Goal: Information Seeking & Learning: Learn about a topic

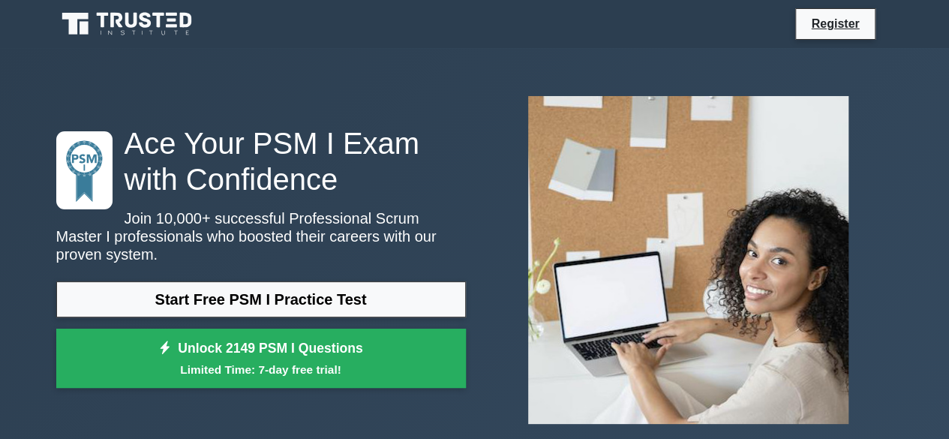
click at [220, 241] on p "Join 10,000+ successful Professional Scrum Master I professionals who boosted t…" at bounding box center [260, 236] width 409 height 54
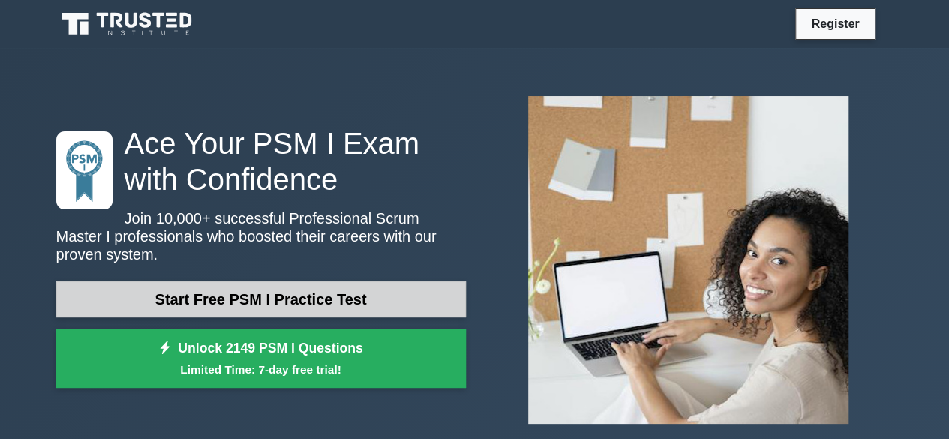
click at [217, 281] on link "Start Free PSM I Practice Test" at bounding box center [260, 299] width 409 height 36
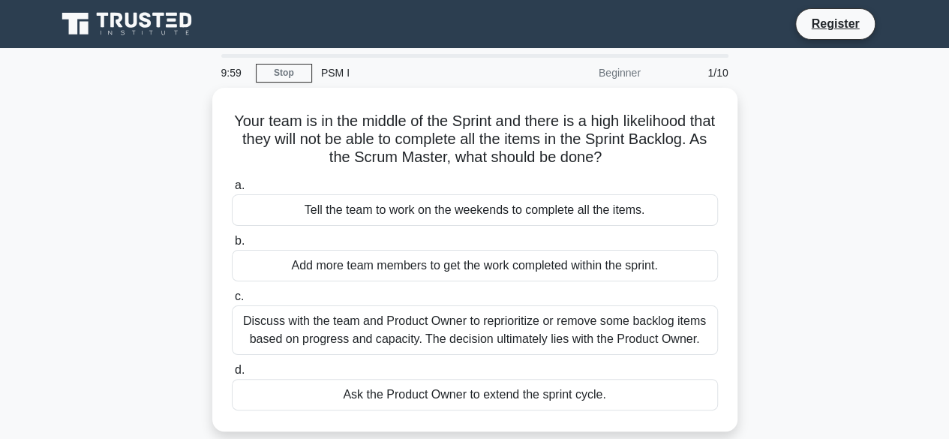
click at [157, 174] on div "Your team is in the middle of the Sprint and there is a high likelihood that th…" at bounding box center [474, 268] width 855 height 361
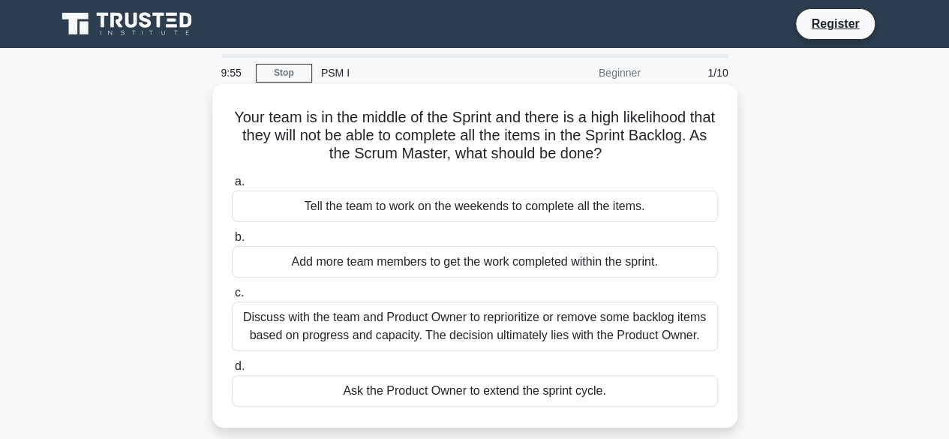
click at [448, 130] on h5 "Your team is in the middle of the Sprint and there is a high likelihood that th…" at bounding box center [474, 135] width 489 height 55
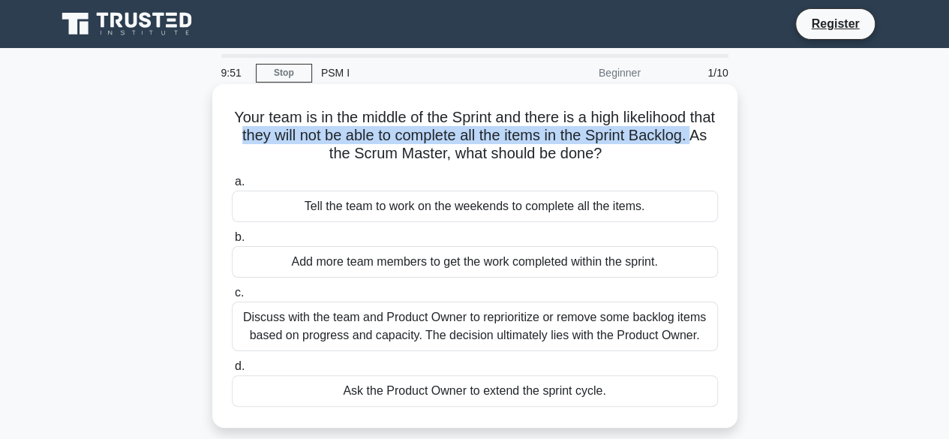
drag, startPoint x: 287, startPoint y: 137, endPoint x: 345, endPoint y: 145, distance: 58.3
click at [345, 145] on h5 "Your team is in the middle of the Sprint and there is a high likelihood that th…" at bounding box center [474, 135] width 489 height 55
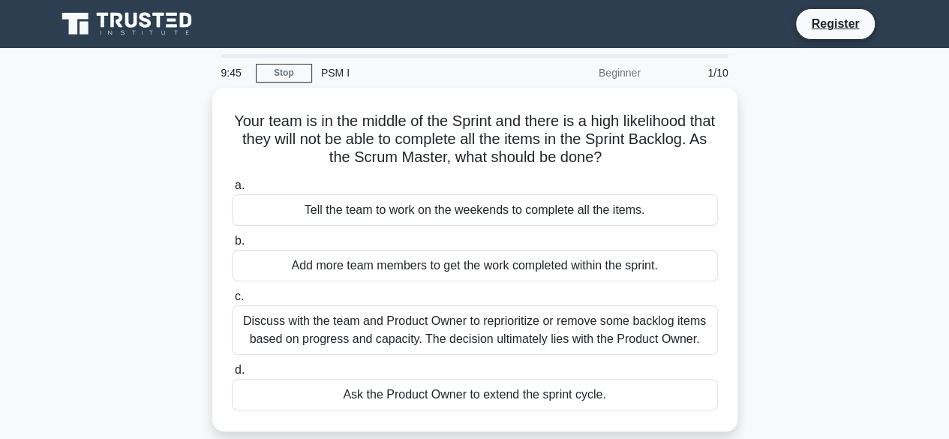
click at [154, 236] on div "Your team is in the middle of the Sprint and there is a high likelihood that th…" at bounding box center [474, 268] width 855 height 361
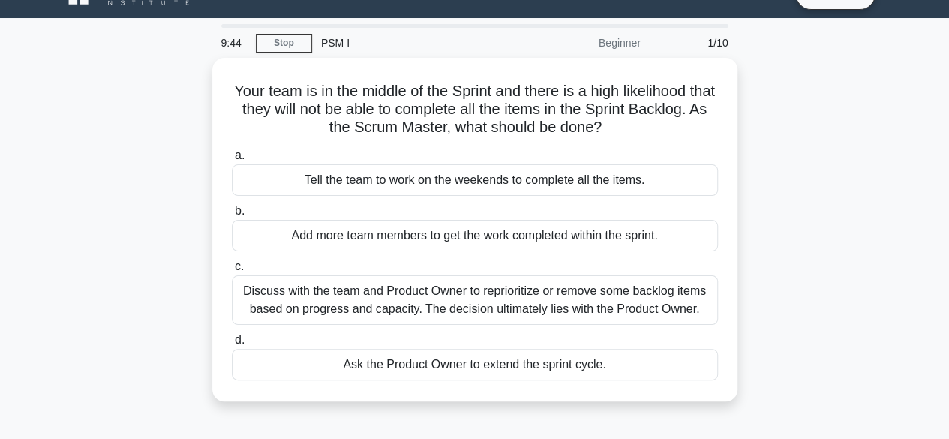
scroll to position [60, 0]
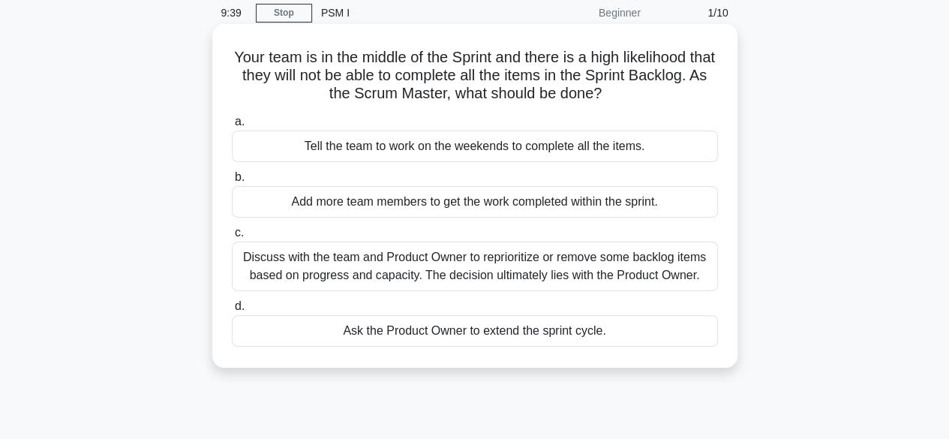
click at [472, 281] on div "Discuss with the team and Product Owner to reprioritize or remove some backlog …" at bounding box center [475, 265] width 486 height 49
click at [232, 238] on input "c. Discuss with the team and Product Owner to reprioritize or remove some backl…" at bounding box center [232, 233] width 0 height 10
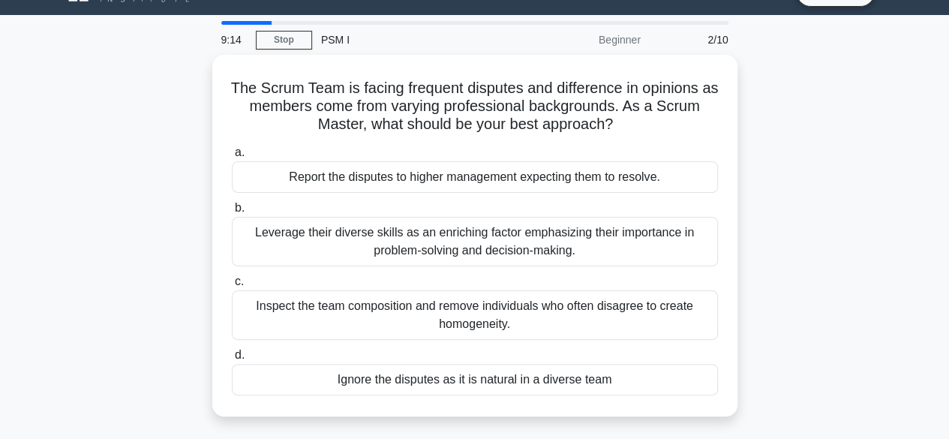
scroll to position [35, 0]
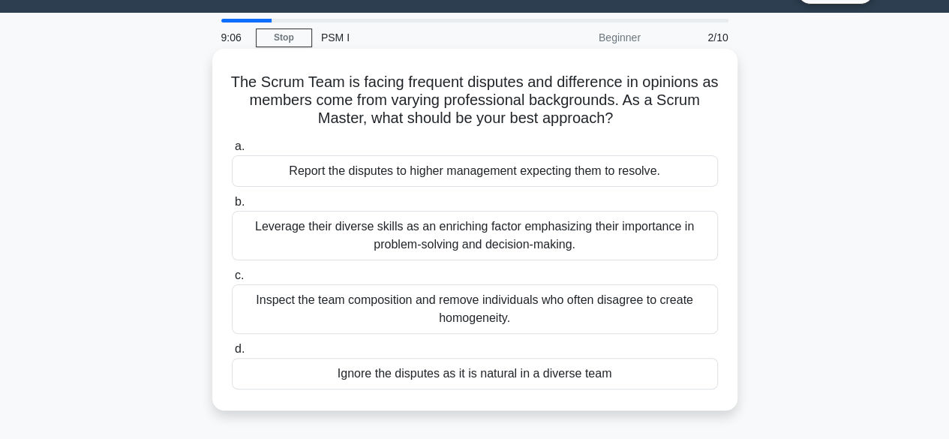
click at [504, 304] on div "Inspect the team composition and remove individuals who often disagree to creat…" at bounding box center [475, 308] width 486 height 49
click at [232, 280] on input "c. Inspect the team composition and remove individuals who often disagree to cr…" at bounding box center [232, 276] width 0 height 10
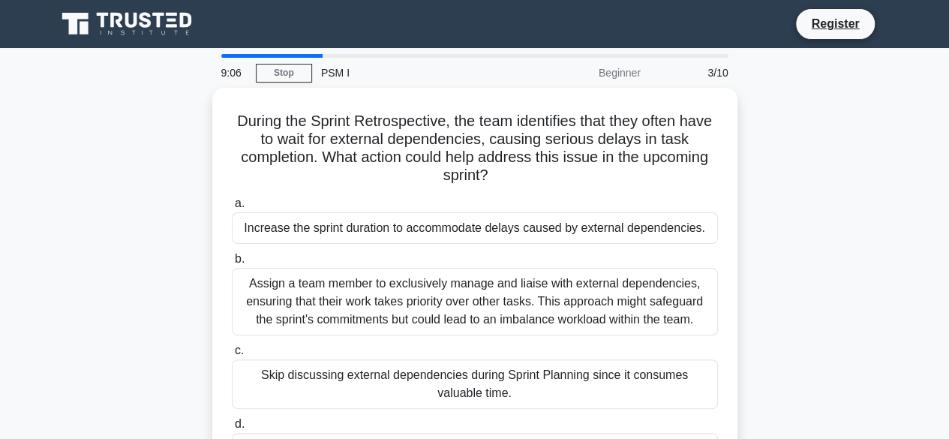
scroll to position [0, 0]
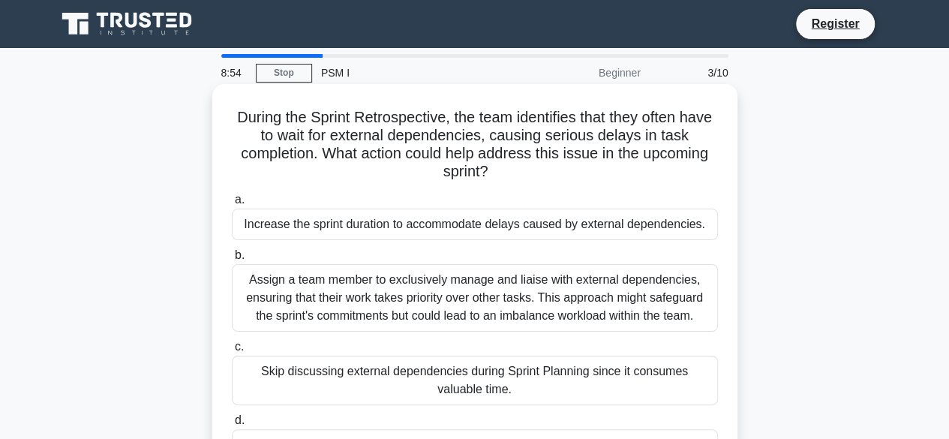
click at [497, 151] on h5 "During the Sprint Retrospective, the team identifies that they often have to wa…" at bounding box center [474, 144] width 489 height 73
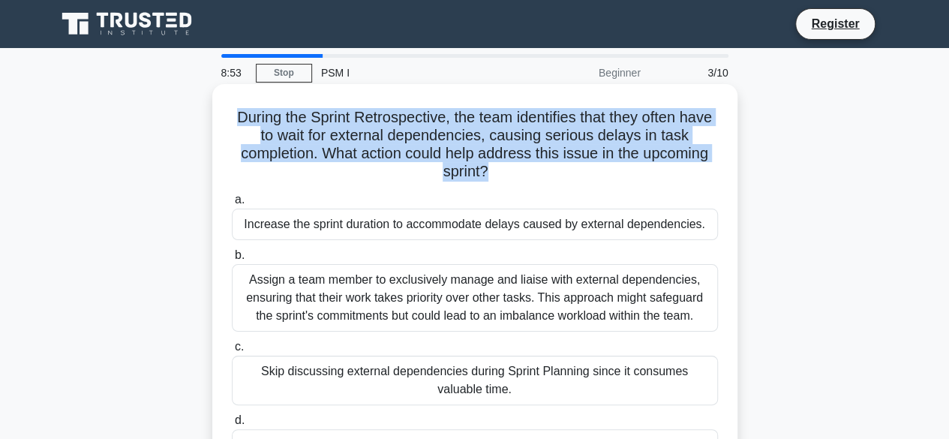
click at [497, 151] on h5 "During the Sprint Retrospective, the team identifies that they often have to wa…" at bounding box center [474, 144] width 489 height 73
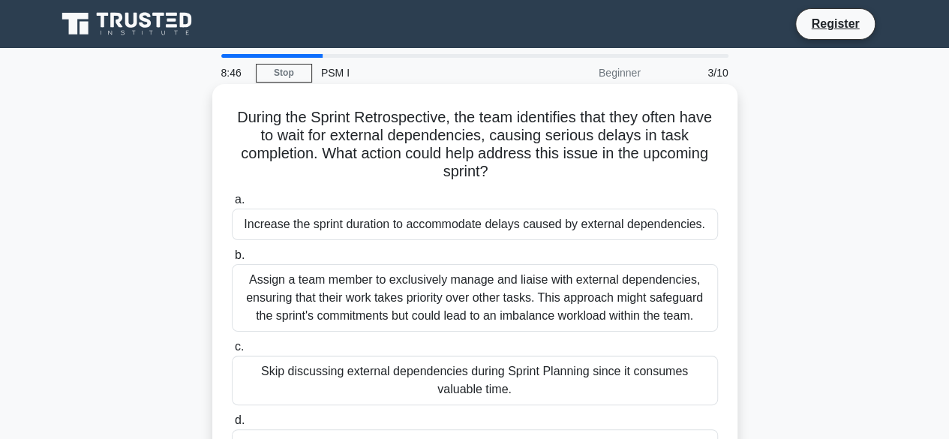
click at [497, 151] on h5 "During the Sprint Retrospective, the team identifies that they often have to wa…" at bounding box center [474, 144] width 489 height 73
drag, startPoint x: 508, startPoint y: 136, endPoint x: 500, endPoint y: 179, distance: 44.3
click at [500, 179] on h5 "During the Sprint Retrospective, the team identifies that they often have to wa…" at bounding box center [474, 144] width 489 height 73
click at [500, 179] on icon ".spinner_0XTQ{transform-origin:center;animation:spinner_y6GP .75s linear infini…" at bounding box center [497, 172] width 18 height 18
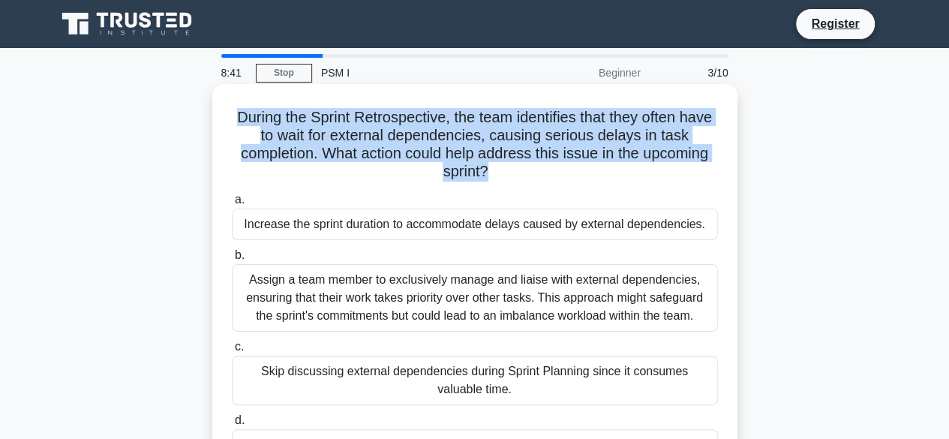
click at [500, 179] on icon ".spinner_0XTQ{transform-origin:center;animation:spinner_y6GP .75s linear infini…" at bounding box center [497, 172] width 18 height 18
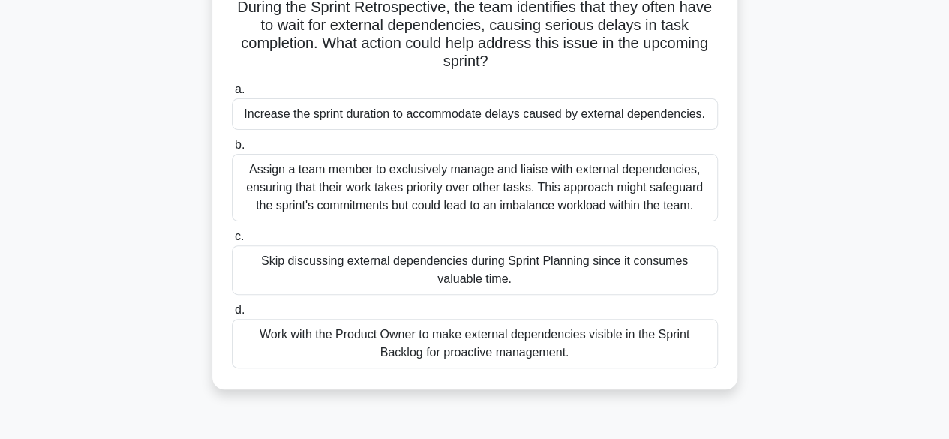
scroll to position [118, 0]
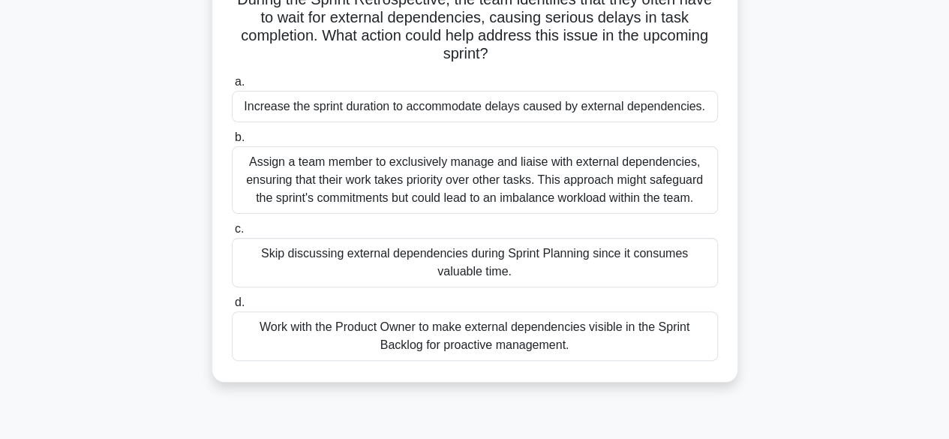
click at [469, 340] on div "Work with the Product Owner to make external dependencies visible in the Sprint…" at bounding box center [475, 335] width 486 height 49
click at [232, 307] on input "d. Work with the Product Owner to make external dependencies visible in the Spr…" at bounding box center [232, 303] width 0 height 10
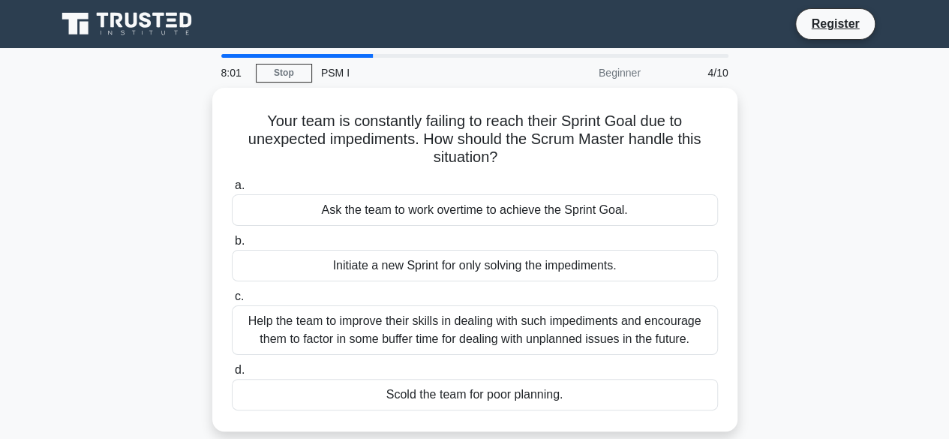
scroll to position [6, 0]
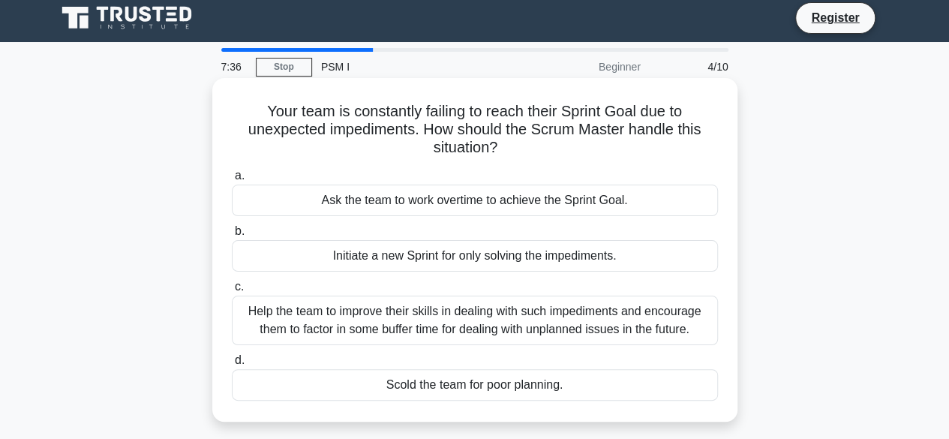
click at [495, 313] on div "Help the team to improve their skills in dealing with such impediments and enco…" at bounding box center [475, 319] width 486 height 49
click at [232, 292] on input "c. Help the team to improve their skills in dealing with such impediments and e…" at bounding box center [232, 287] width 0 height 10
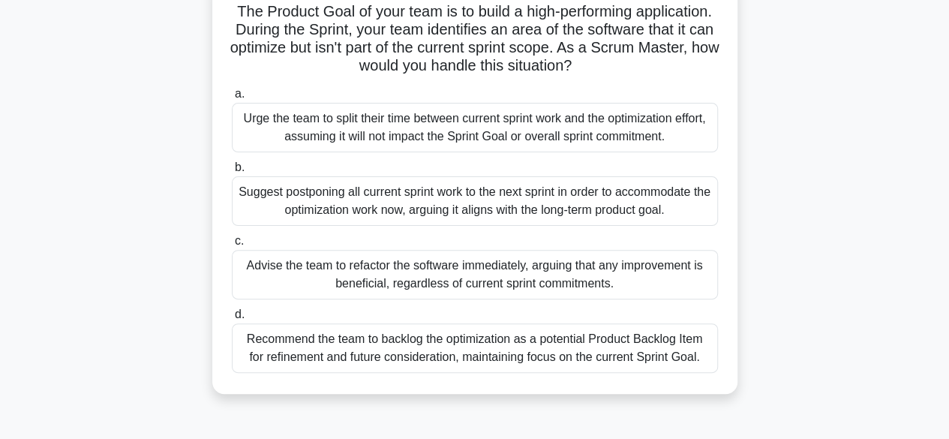
scroll to position [113, 0]
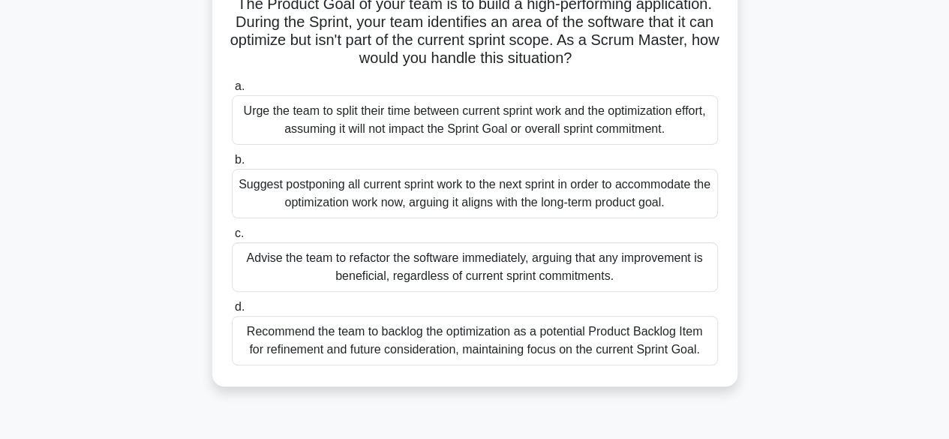
click at [502, 343] on div "Recommend the team to backlog the optimization as a potential Product Backlog I…" at bounding box center [475, 340] width 486 height 49
click at [232, 312] on input "d. Recommend the team to backlog the optimization as a potential Product Backlo…" at bounding box center [232, 307] width 0 height 10
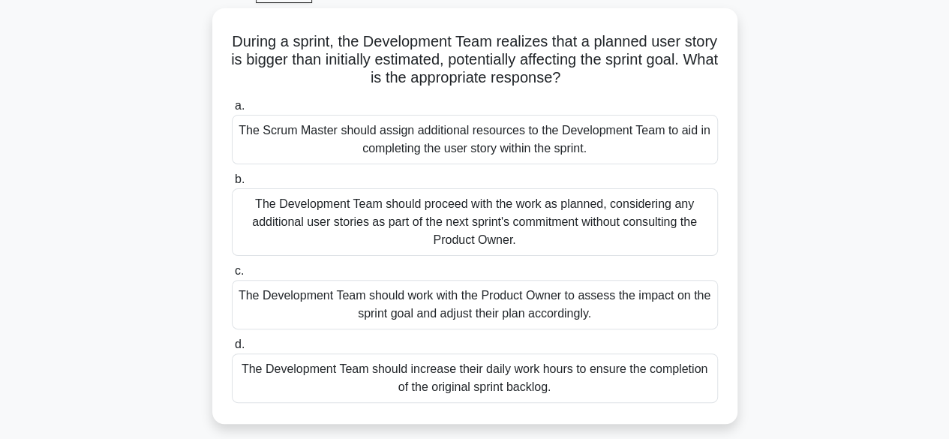
scroll to position [85, 0]
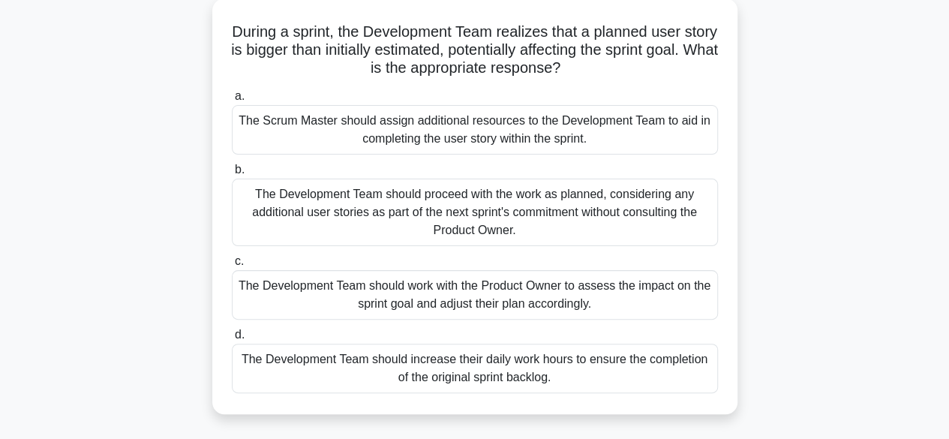
click at [583, 295] on div "The Development Team should work with the Product Owner to assess the impact on…" at bounding box center [475, 294] width 486 height 49
click at [232, 266] on input "c. The Development Team should work with the Product Owner to assess the impact…" at bounding box center [232, 261] width 0 height 10
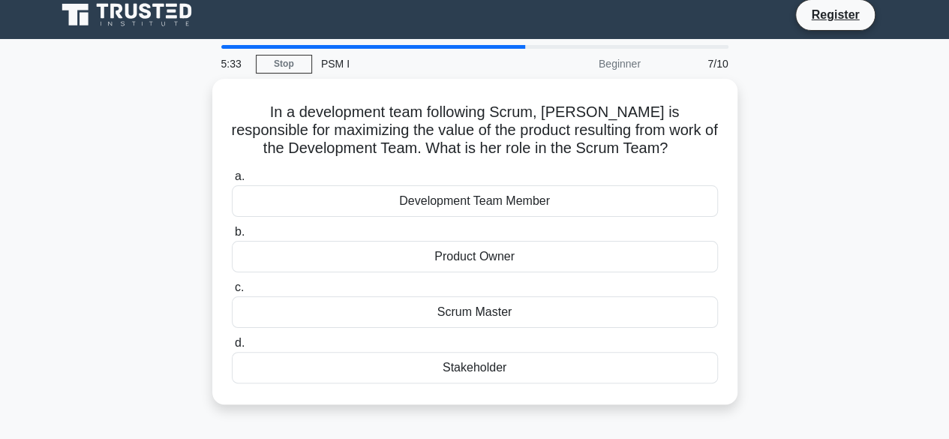
scroll to position [0, 0]
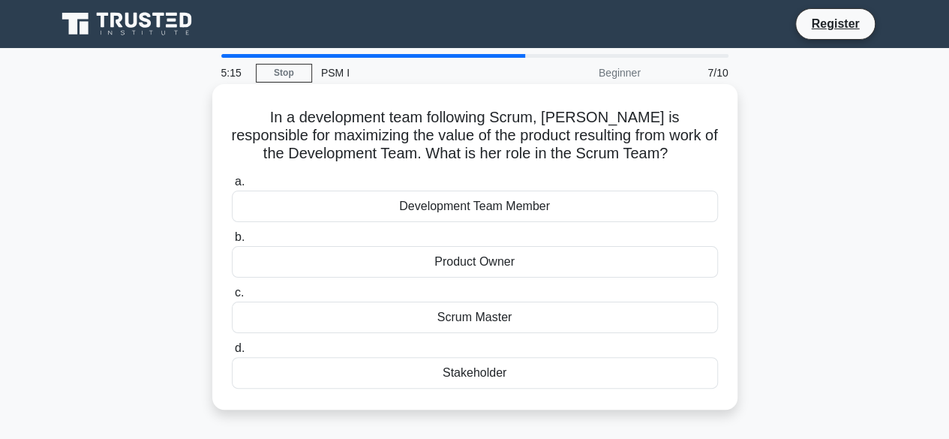
click at [490, 374] on div "Stakeholder" at bounding box center [475, 372] width 486 height 31
click at [232, 353] on input "d. Stakeholder" at bounding box center [232, 348] width 0 height 10
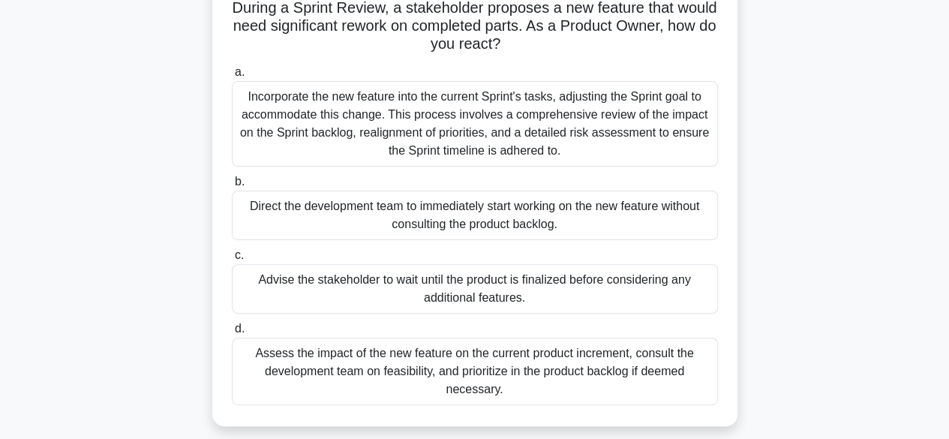
scroll to position [112, 0]
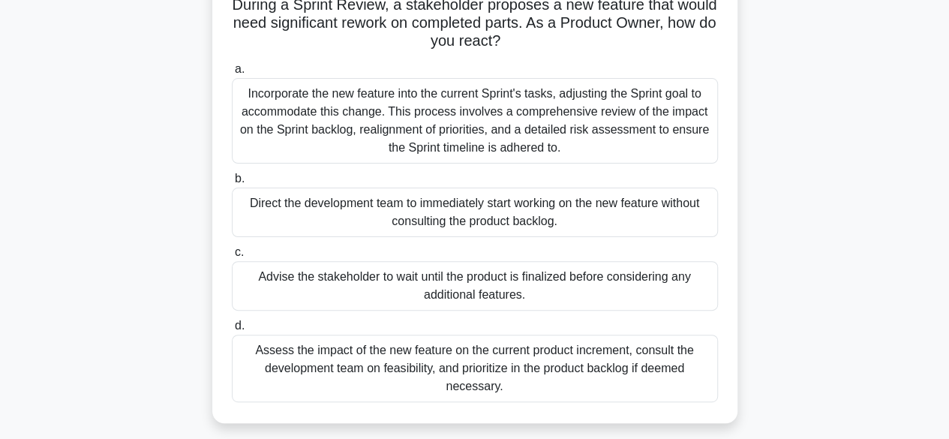
click at [528, 389] on div "Assess the impact of the new feature on the current product increment, consult …" at bounding box center [475, 367] width 486 height 67
click at [232, 331] on input "d. Assess the impact of the new feature on the current product increment, consu…" at bounding box center [232, 326] width 0 height 10
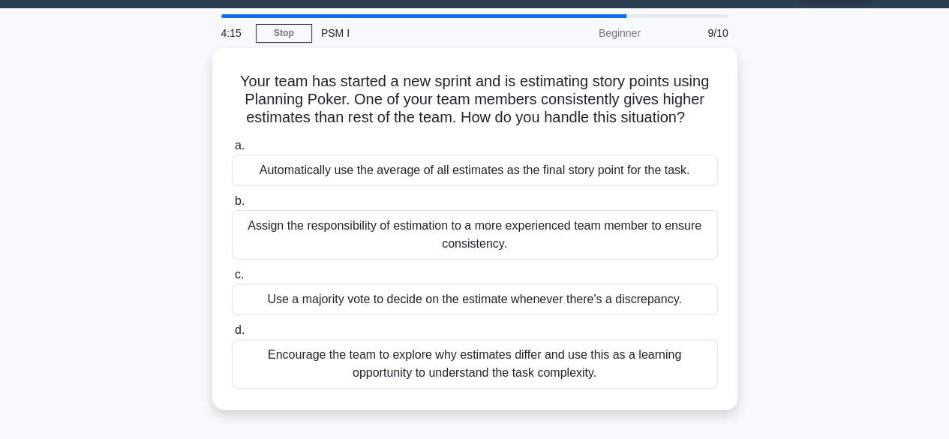
scroll to position [40, 0]
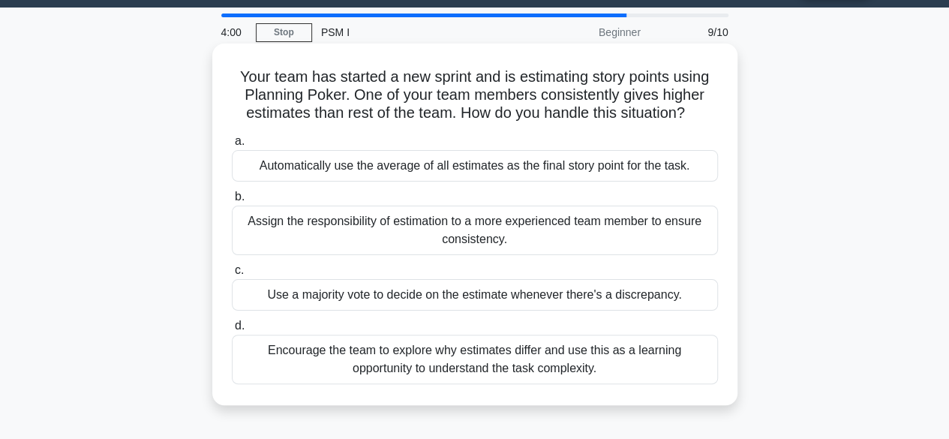
click at [495, 358] on div "Encourage the team to explore why estimates differ and use this as a learning o…" at bounding box center [475, 358] width 486 height 49
click at [232, 331] on input "d. Encourage the team to explore why estimates differ and use this as a learnin…" at bounding box center [232, 326] width 0 height 10
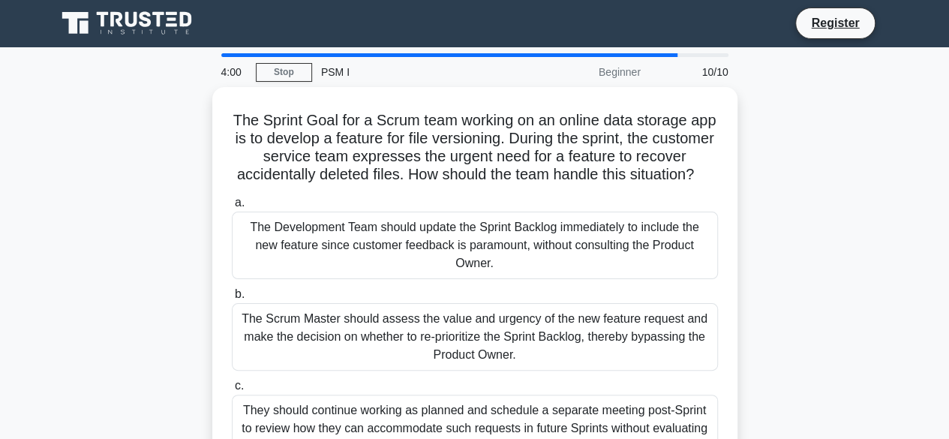
scroll to position [0, 0]
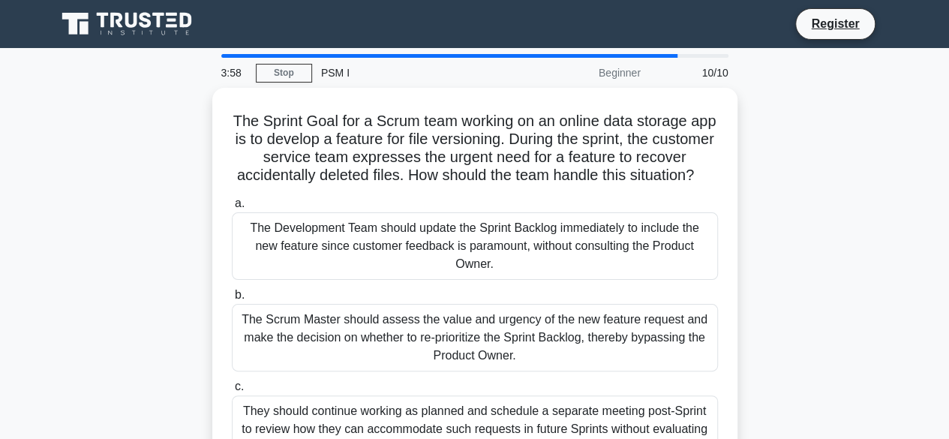
click at [822, 232] on div "The Sprint Goal for a Scrum team working on an online data storage app is to de…" at bounding box center [474, 340] width 855 height 505
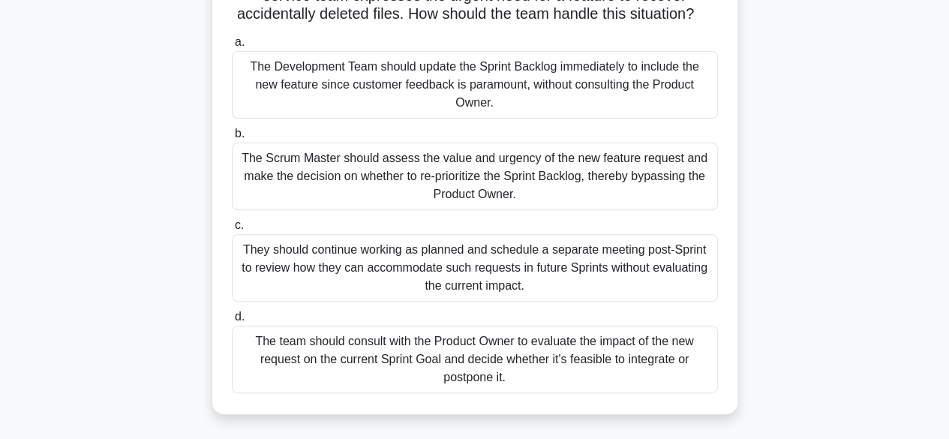
scroll to position [167, 0]
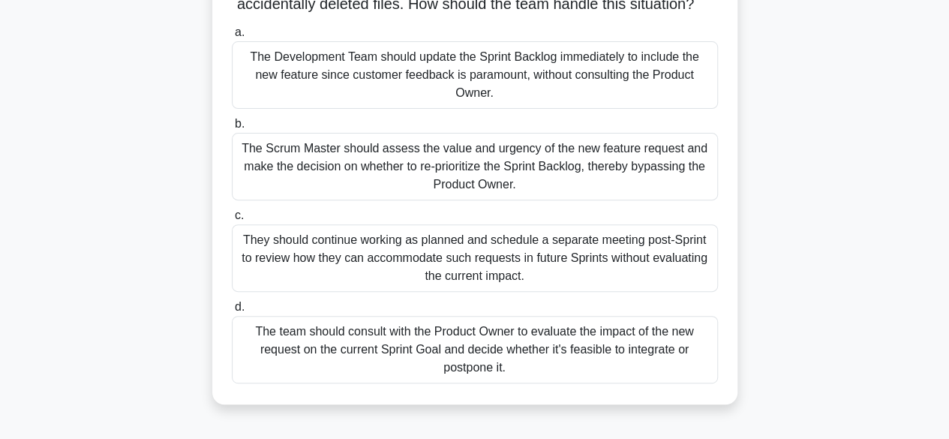
click at [583, 371] on div "The team should consult with the Product Owner to evaluate the impact of the ne…" at bounding box center [475, 349] width 486 height 67
click at [232, 312] on input "d. The team should consult with the Product Owner to evaluate the impact of the…" at bounding box center [232, 307] width 0 height 10
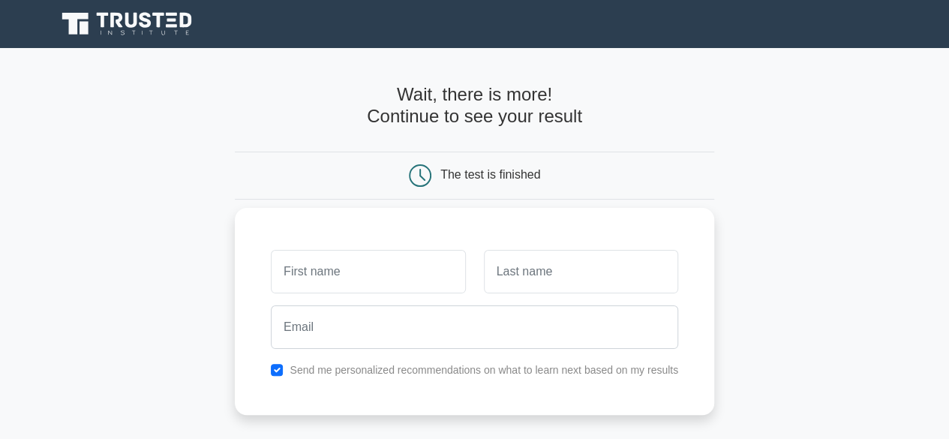
click at [325, 269] on input "text" at bounding box center [368, 271] width 194 height 43
type input "Cherifa"
click at [515, 288] on input "text" at bounding box center [581, 271] width 194 height 43
type input "Nakkach"
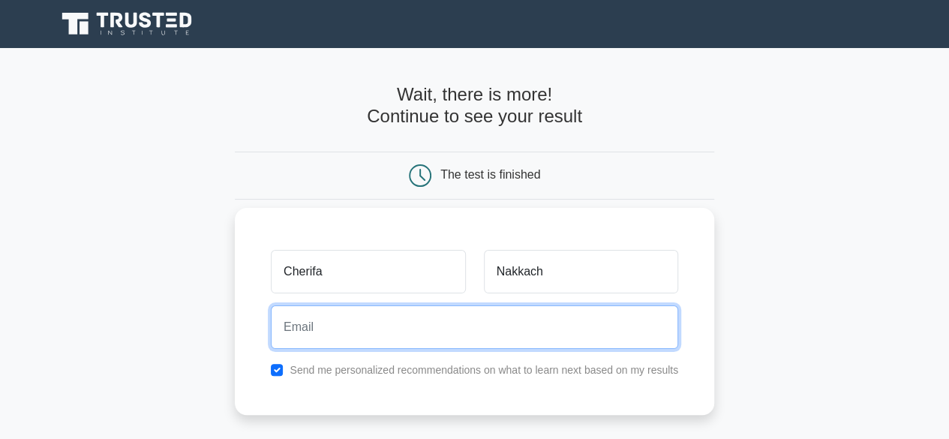
click at [387, 343] on input "email" at bounding box center [474, 326] width 407 height 43
type input "cherifa.nakkach@enit.utm.tn"
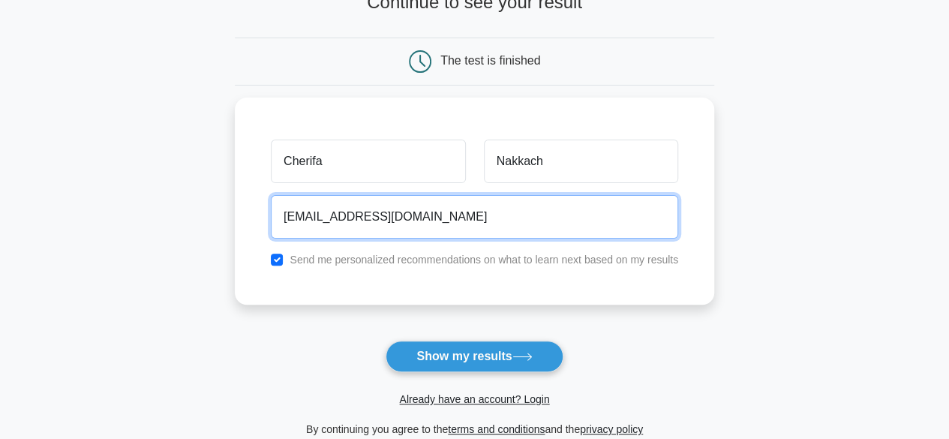
scroll to position [255, 0]
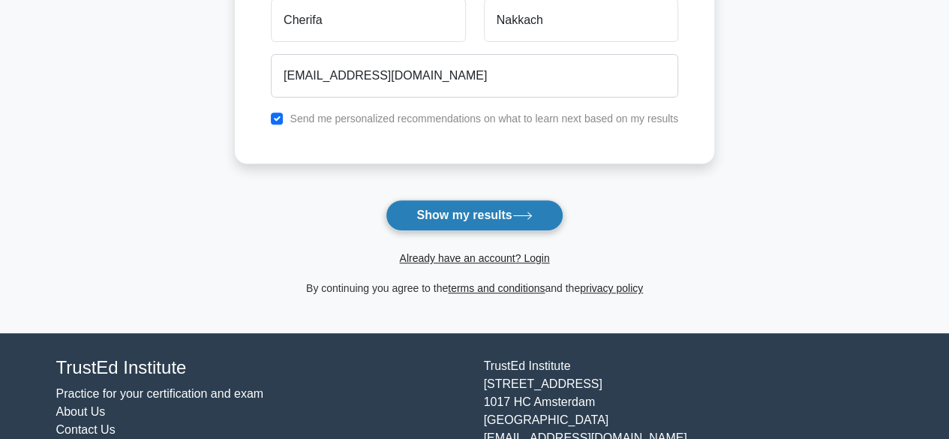
click at [496, 218] on button "Show my results" at bounding box center [473, 214] width 177 height 31
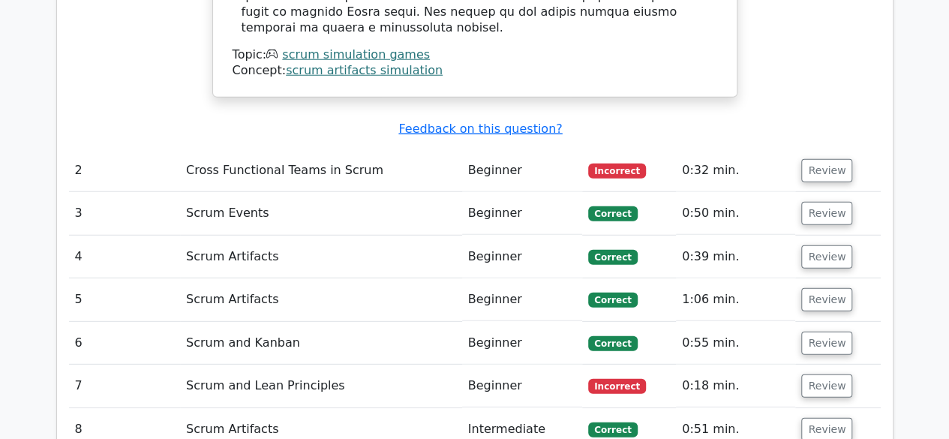
scroll to position [1954, 0]
click at [315, 149] on td "Cross Functional Teams in Scrum" at bounding box center [321, 170] width 282 height 43
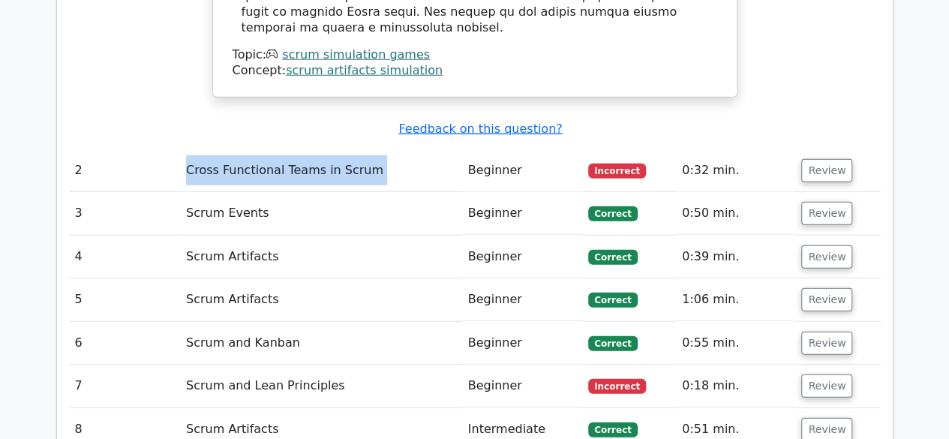
click at [315, 149] on td "Cross Functional Teams in Scrum" at bounding box center [321, 170] width 282 height 43
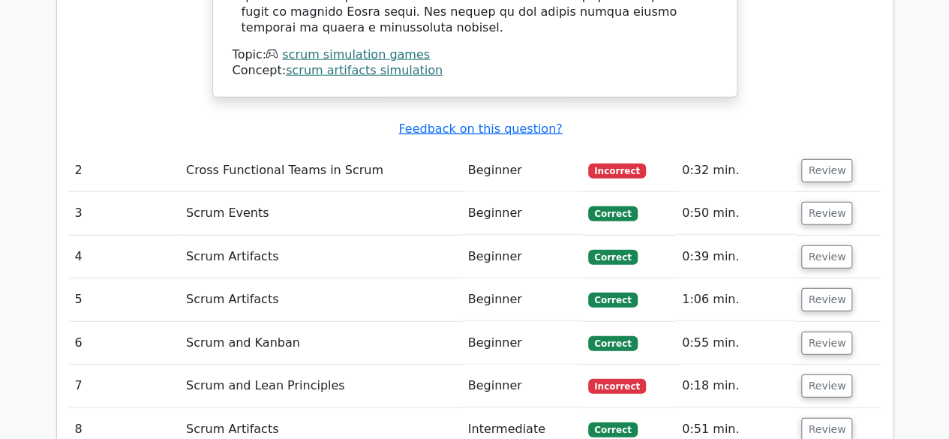
click at [238, 364] on td "Scrum and Lean Principles" at bounding box center [321, 385] width 282 height 43
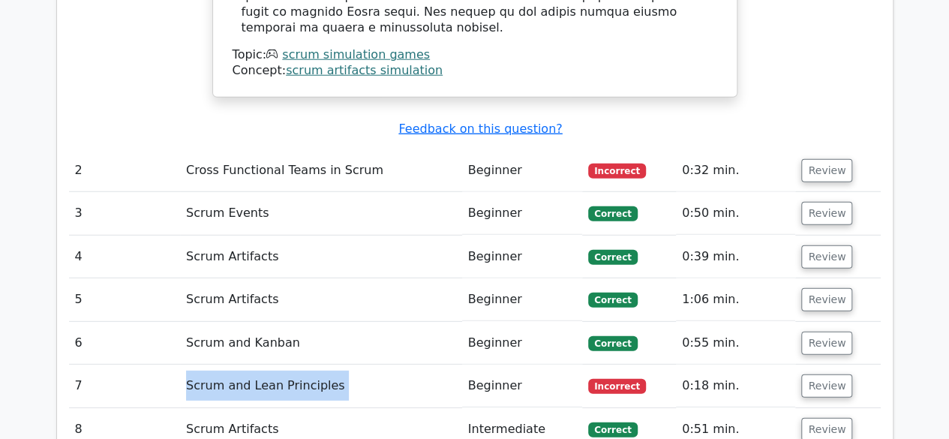
click at [238, 364] on td "Scrum and Lean Principles" at bounding box center [321, 385] width 282 height 43
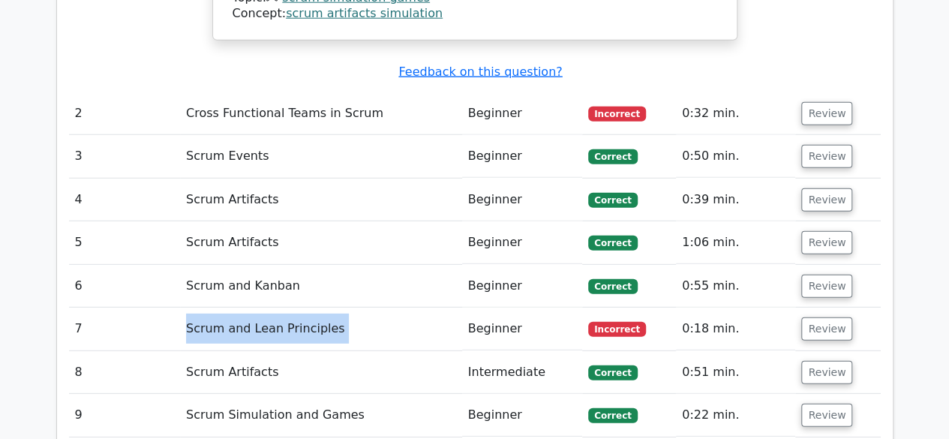
scroll to position [2004, 0]
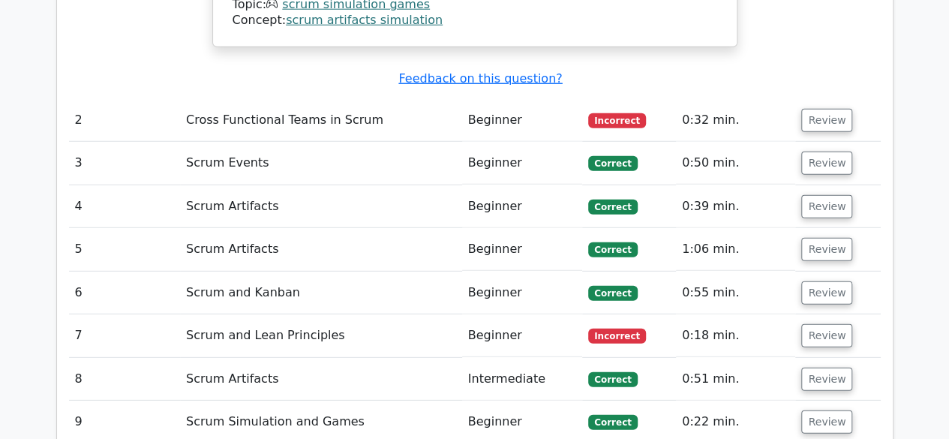
click at [257, 271] on td "Scrum and Kanban" at bounding box center [321, 292] width 282 height 43
click at [388, 271] on td "Scrum and Kanban" at bounding box center [321, 292] width 282 height 43
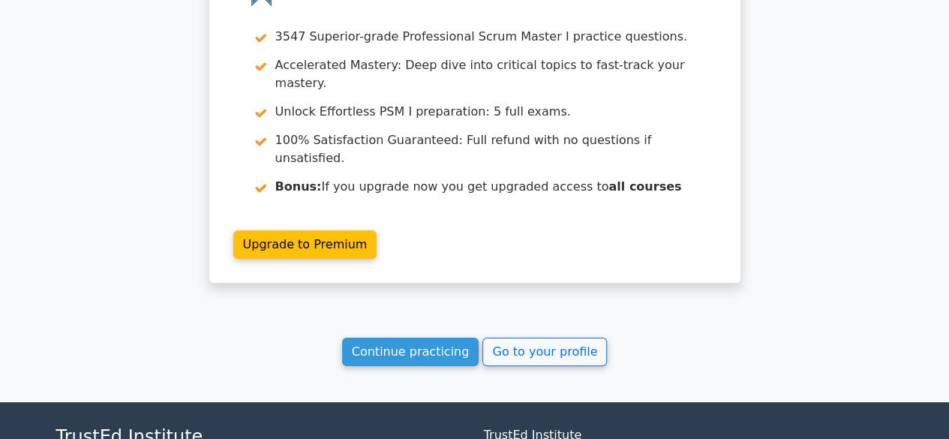
scroll to position [2703, 0]
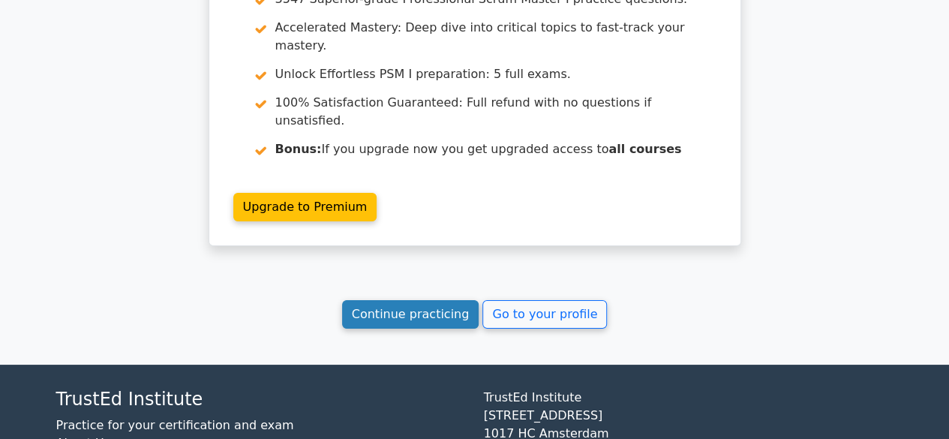
click at [412, 300] on link "Continue practicing" at bounding box center [410, 314] width 137 height 28
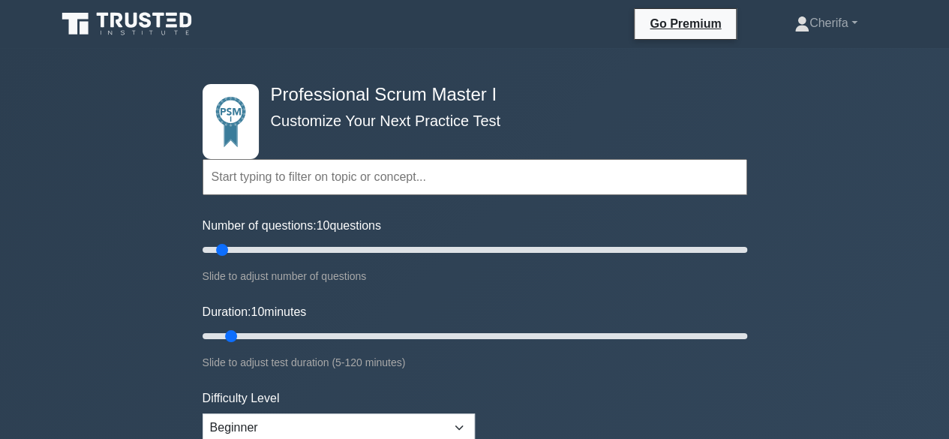
click at [358, 169] on input "text" at bounding box center [474, 177] width 544 height 36
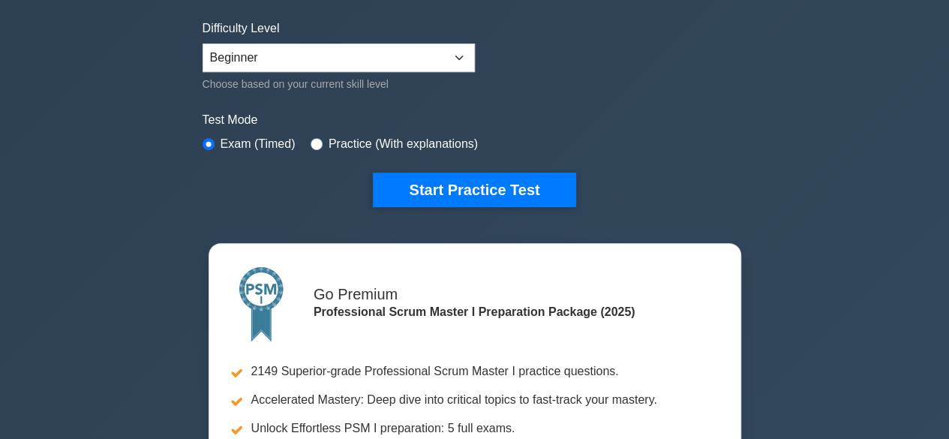
scroll to position [409, 0]
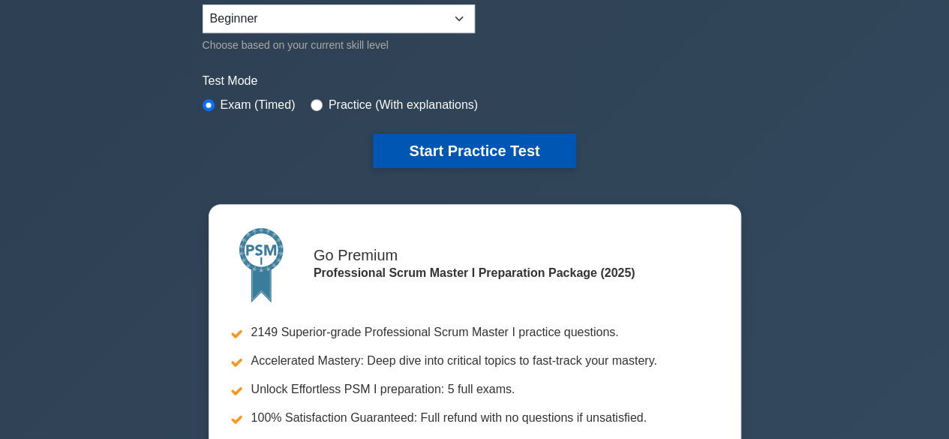
click at [444, 144] on button "Start Practice Test" at bounding box center [474, 150] width 202 height 34
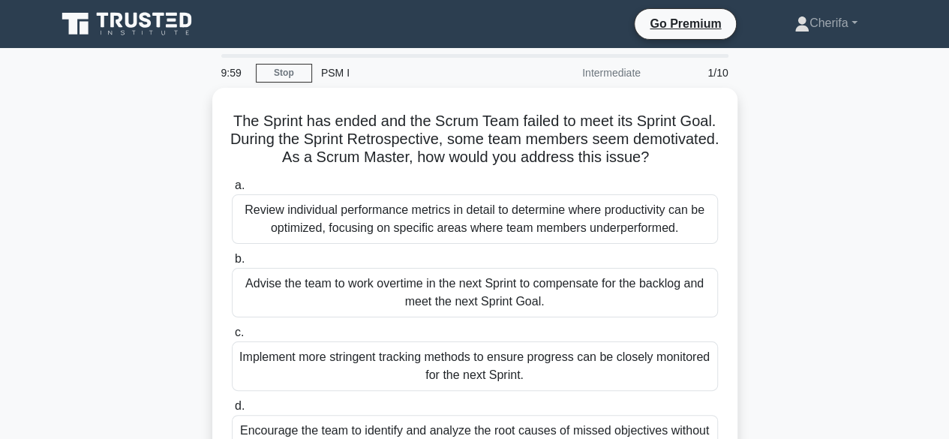
click at [444, 144] on h5 "The Sprint has ended and the Scrum Team failed to meet its Sprint Goal. During …" at bounding box center [474, 139] width 489 height 55
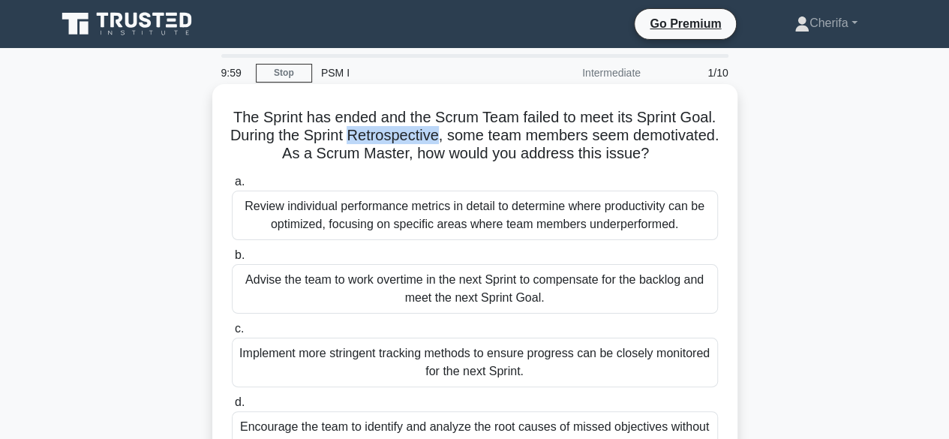
drag, startPoint x: 0, startPoint y: 0, endPoint x: 444, endPoint y: 144, distance: 466.8
click at [444, 144] on h5 "The Sprint has ended and the Scrum Team failed to meet its Sprint Goal. During …" at bounding box center [474, 135] width 489 height 55
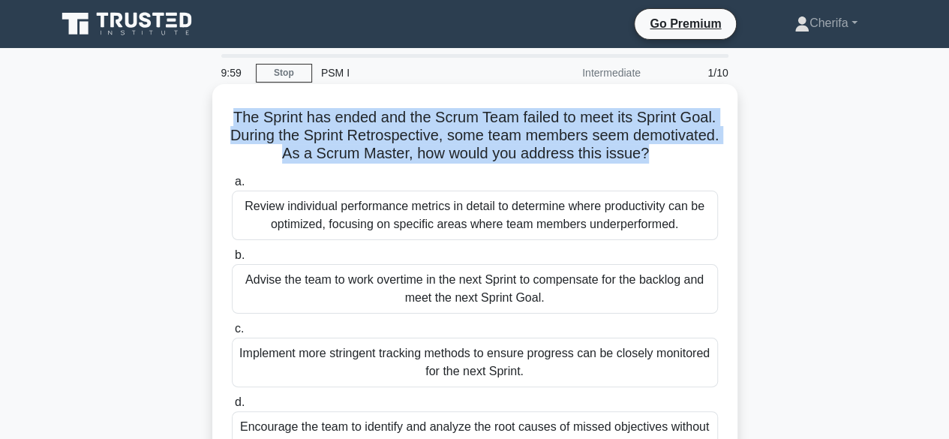
click at [444, 144] on h5 "The Sprint has ended and the Scrum Team failed to meet its Sprint Goal. During …" at bounding box center [474, 135] width 489 height 55
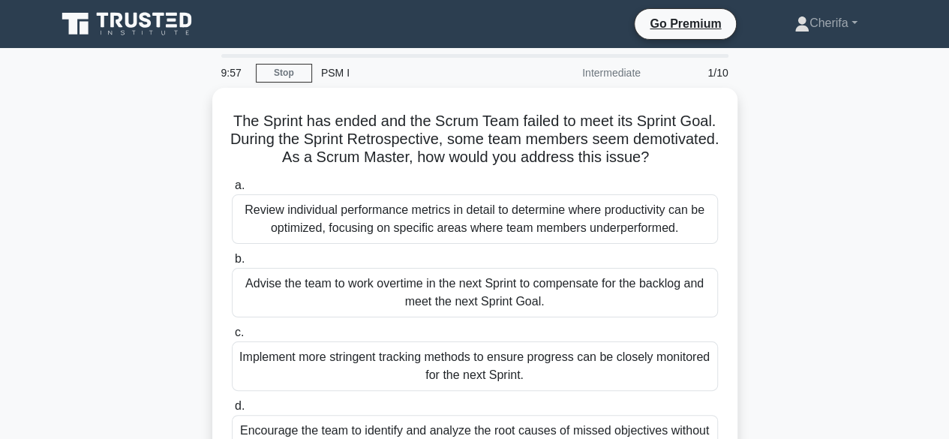
click at [0, 130] on main "9:57 Stop PSM I Intermediate 1/10 The Sprint has ended and the Scrum Team faile…" at bounding box center [474, 429] width 949 height 762
click at [294, 73] on link "Stop" at bounding box center [284, 73] width 56 height 19
